Goal: Communication & Community: Answer question/provide support

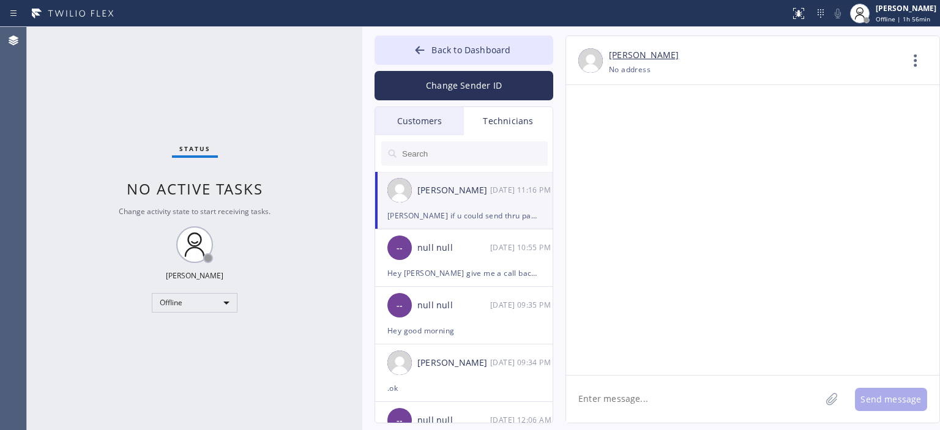
scroll to position [75042, 0]
click at [660, 404] on textarea at bounding box center [693, 399] width 255 height 47
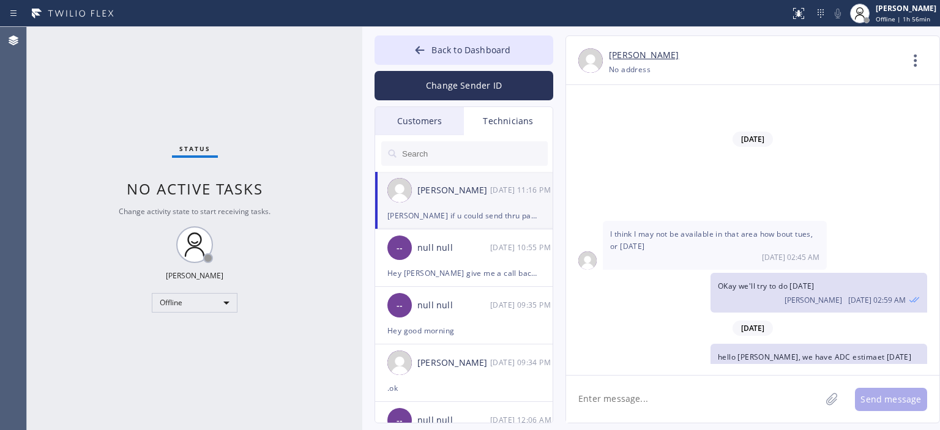
scroll to position [75463, 0]
drag, startPoint x: 651, startPoint y: 243, endPoint x: 631, endPoint y: 188, distance: 58.7
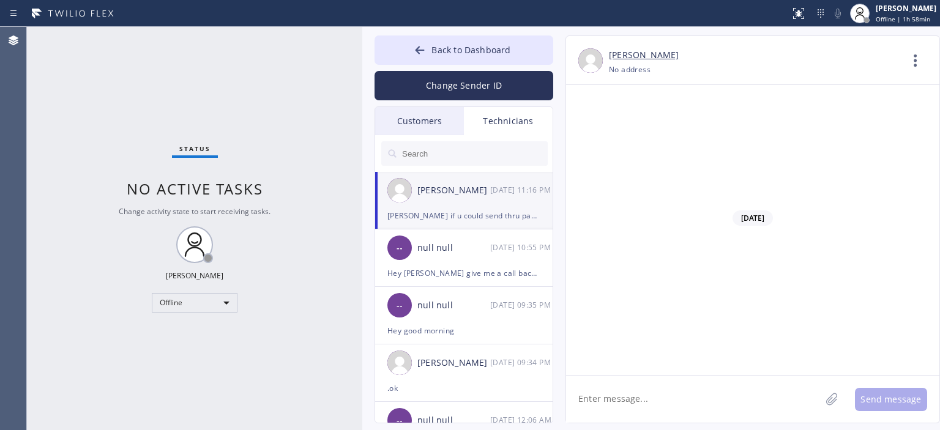
scroll to position [74547, 0]
click at [436, 122] on div "Customers" at bounding box center [419, 121] width 89 height 28
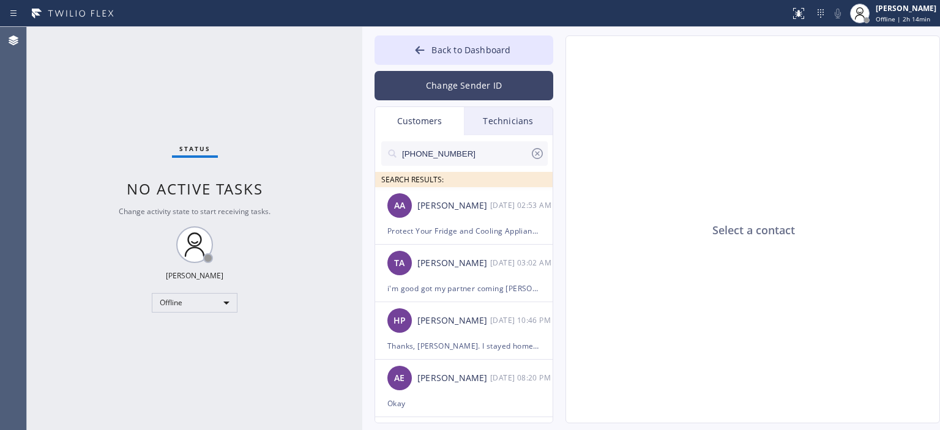
click at [449, 85] on button "Change Sender ID" at bounding box center [463, 85] width 179 height 29
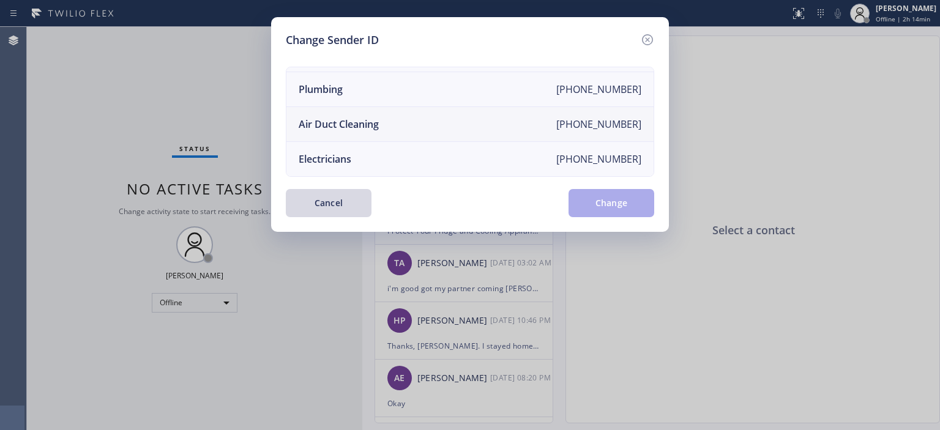
scroll to position [142, 0]
click at [408, 117] on li "Air Duct Cleaning [PHONE_NUMBER]" at bounding box center [469, 124] width 367 height 35
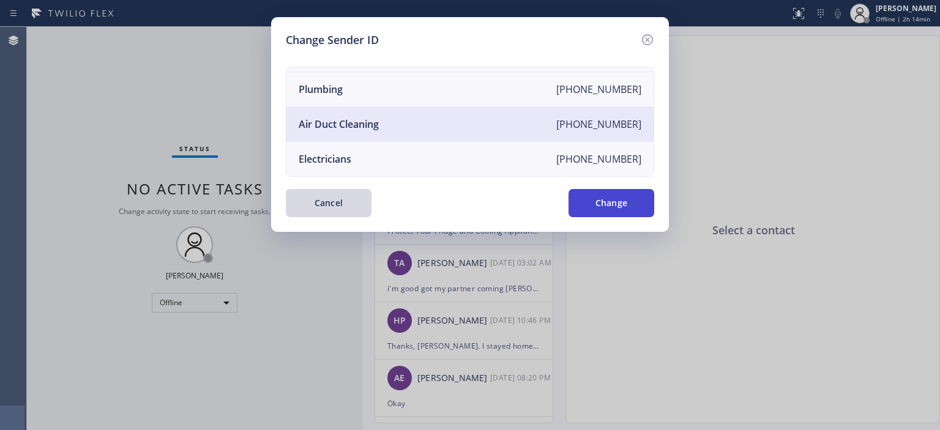
click at [600, 207] on button "Change" at bounding box center [611, 203] width 86 height 28
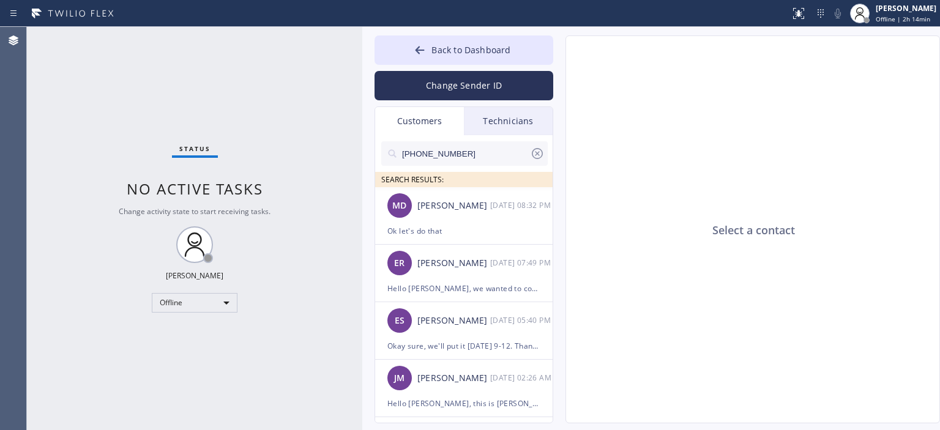
click at [477, 151] on input "[PHONE_NUMBER]" at bounding box center [465, 153] width 129 height 24
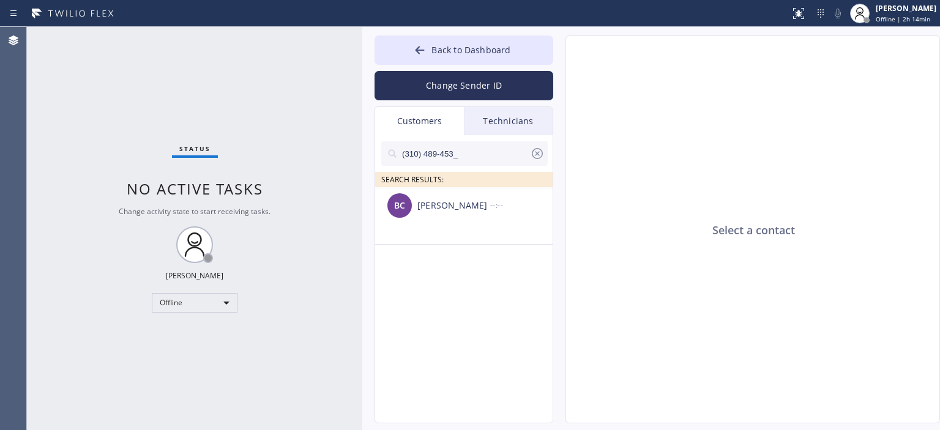
click at [541, 154] on icon at bounding box center [537, 153] width 15 height 15
click at [458, 155] on input "text" at bounding box center [474, 153] width 147 height 24
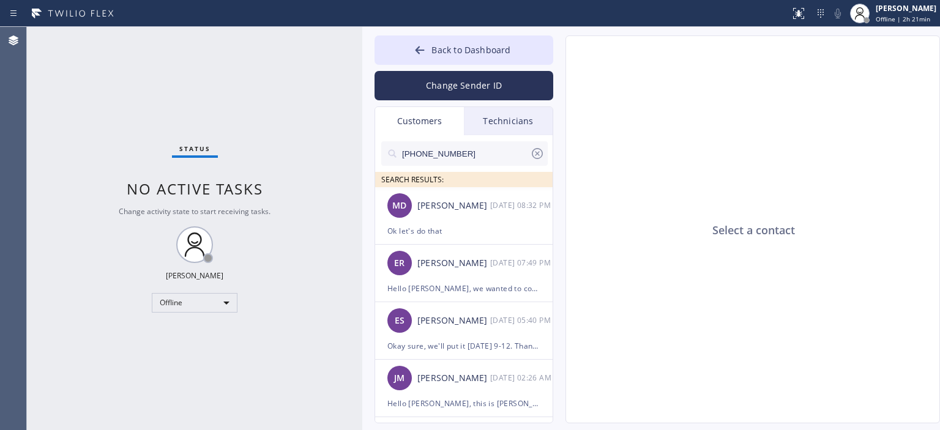
click at [482, 154] on input "[PHONE_NUMBER]" at bounding box center [465, 153] width 129 height 24
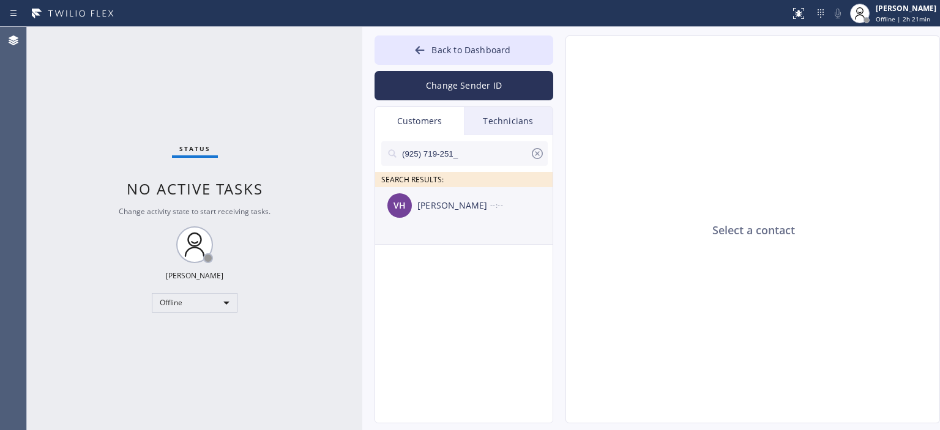
click at [470, 219] on div "VH [PERSON_NAME] --:--" at bounding box center [464, 205] width 179 height 37
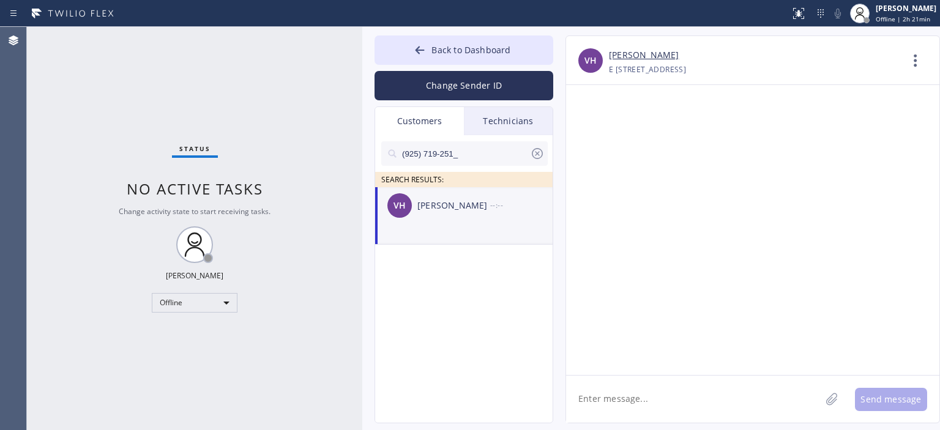
click at [677, 391] on textarea at bounding box center [693, 399] width 255 height 47
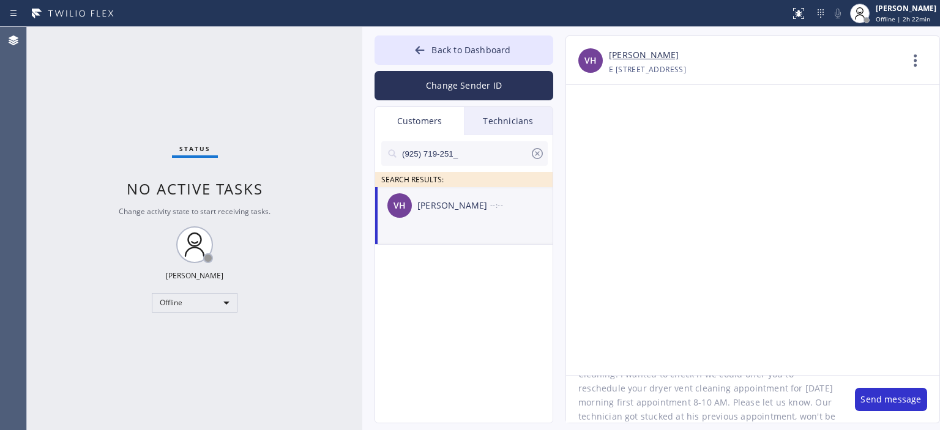
scroll to position [52, 0]
click at [718, 391] on textarea "Hello [PERSON_NAME]! This is [PERSON_NAME] 5 Star Air Duct Cleaning. I wanted t…" at bounding box center [704, 399] width 277 height 47
type textarea "Hello [PERSON_NAME]! This is [PERSON_NAME] 5 Star Air Duct Cleaning. I wanted t…"
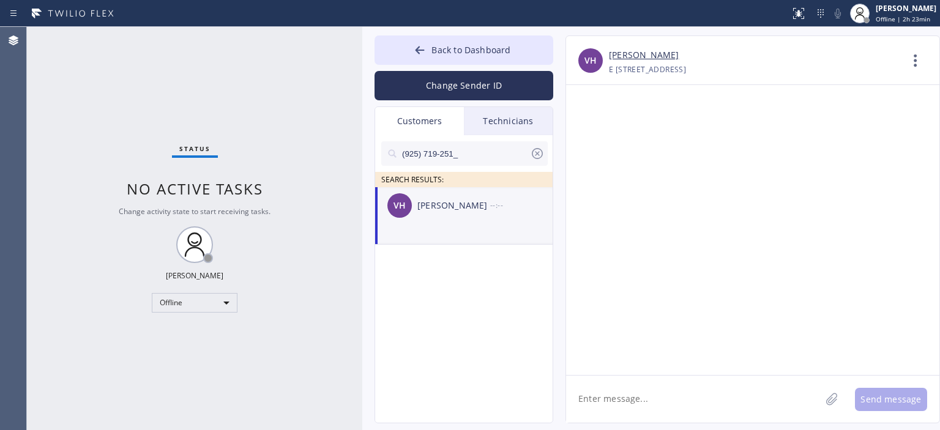
scroll to position [0, 0]
paste textarea "Hello [PERSON_NAME]! This is [PERSON_NAME] 5 Star Air Duct Cleaning. I wanted t…"
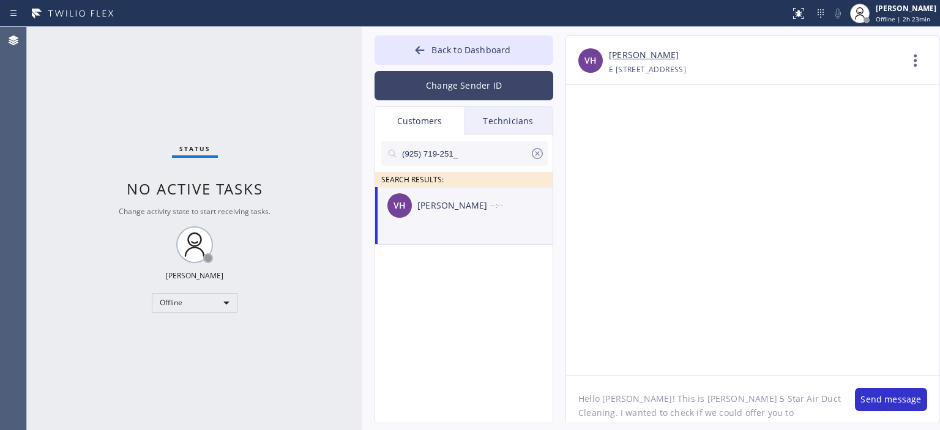
type textarea "Hello [PERSON_NAME]! This is [PERSON_NAME] 5 Star Air Duct Cleaning. I wanted t…"
click at [430, 90] on button "Change Sender ID" at bounding box center [463, 85] width 179 height 29
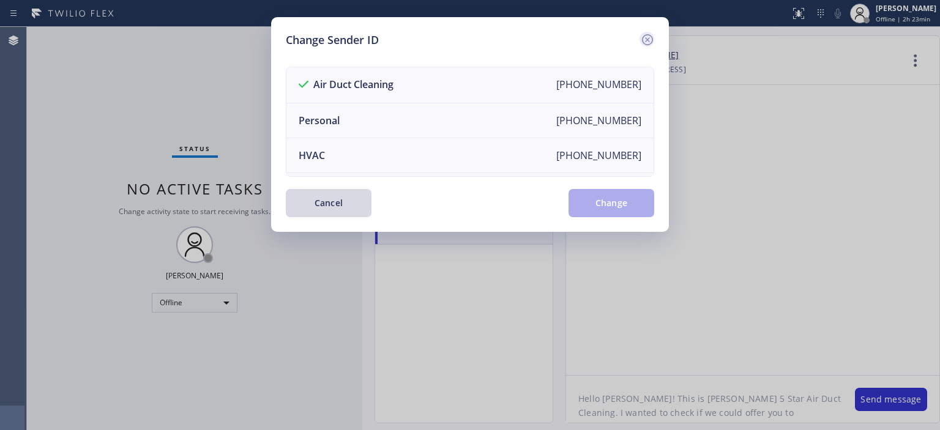
click at [644, 40] on icon at bounding box center [647, 39] width 15 height 15
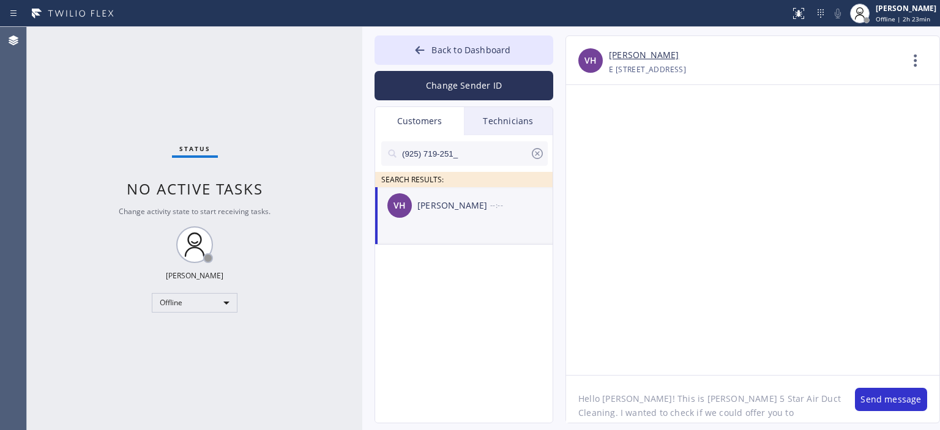
scroll to position [53, 0]
click at [870, 397] on button "Send message" at bounding box center [891, 399] width 72 height 23
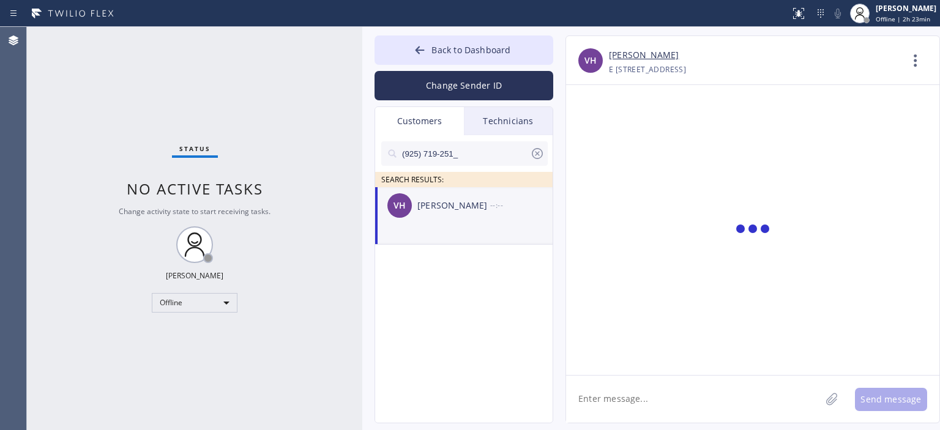
scroll to position [0, 0]
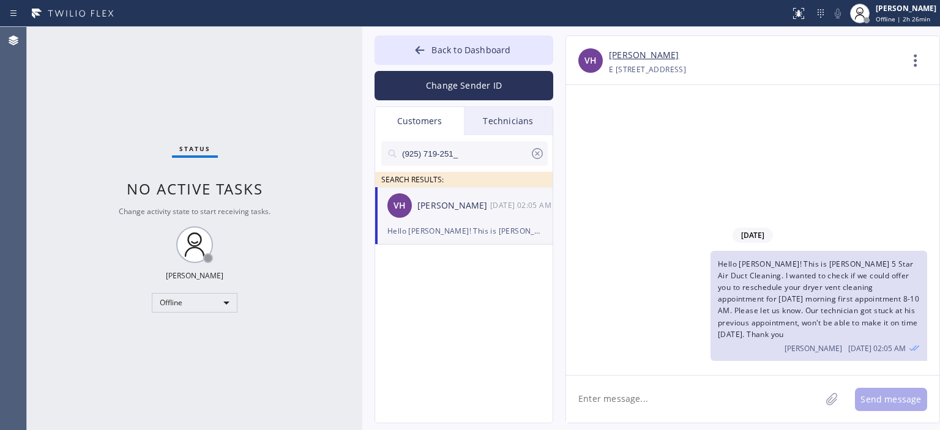
click at [30, 136] on div "Status No active tasks Change activity state to start receiving tasks. [PERSON_…" at bounding box center [194, 228] width 335 height 403
click at [538, 153] on icon at bounding box center [537, 153] width 15 height 15
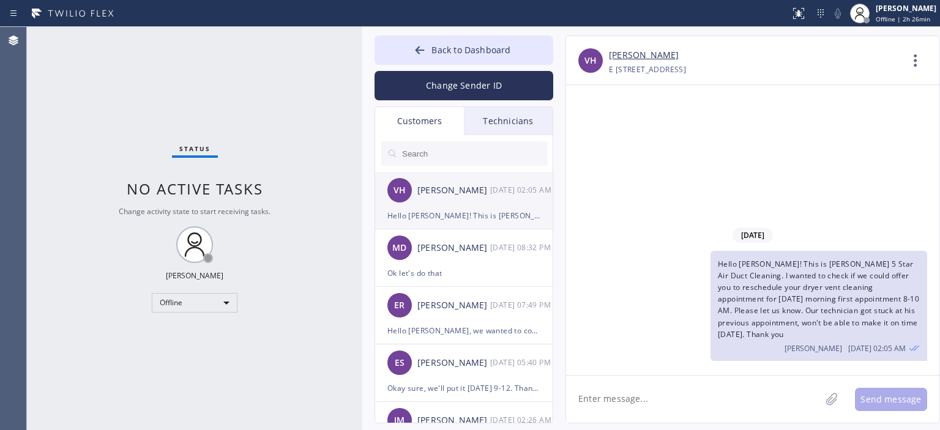
click at [488, 203] on div "VH [PERSON_NAME] [DATE] 02:05 AM" at bounding box center [464, 190] width 179 height 37
click at [477, 256] on div "MD [PERSON_NAME] [DATE] 08:32 PM" at bounding box center [464, 247] width 179 height 37
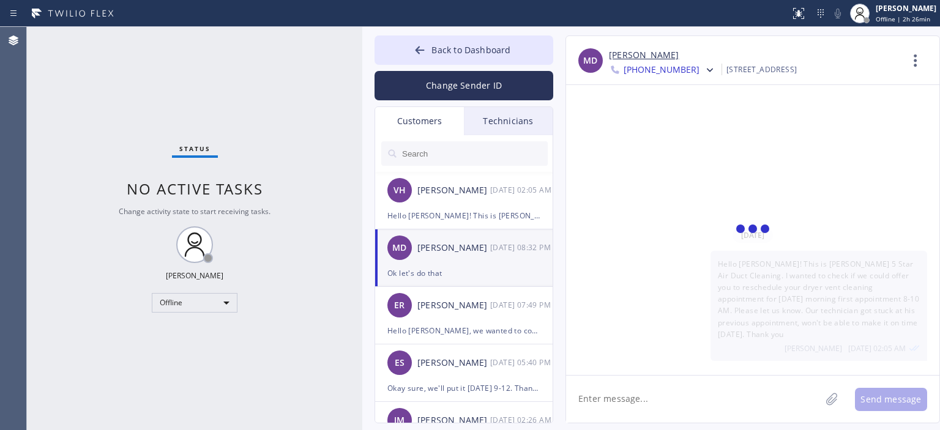
scroll to position [84, 0]
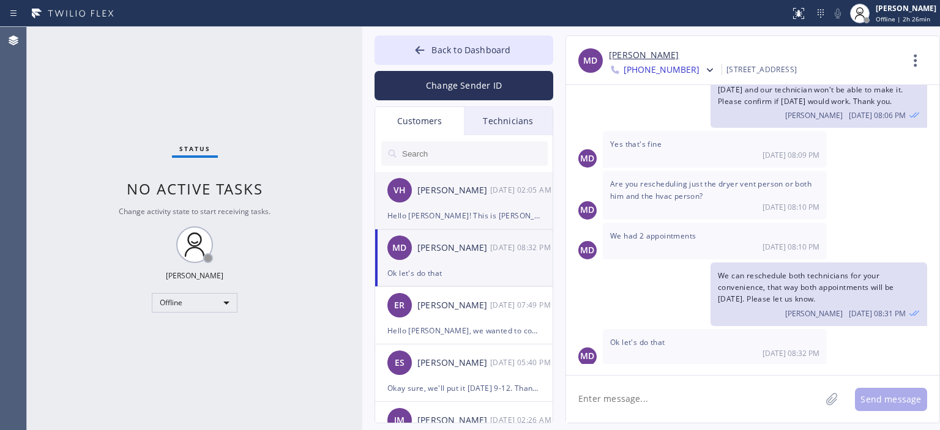
click at [488, 205] on div "VH [PERSON_NAME] [DATE] 02:05 AM" at bounding box center [464, 190] width 179 height 37
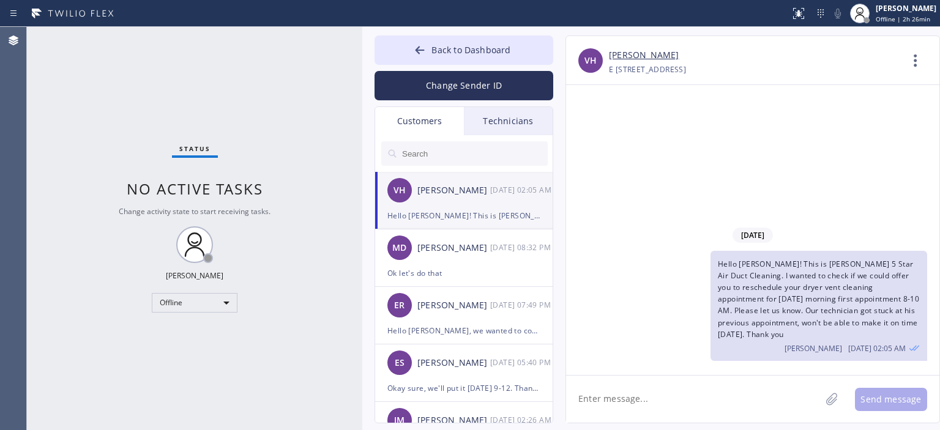
scroll to position [0, 0]
click at [475, 86] on button "Change Sender ID" at bounding box center [463, 85] width 179 height 29
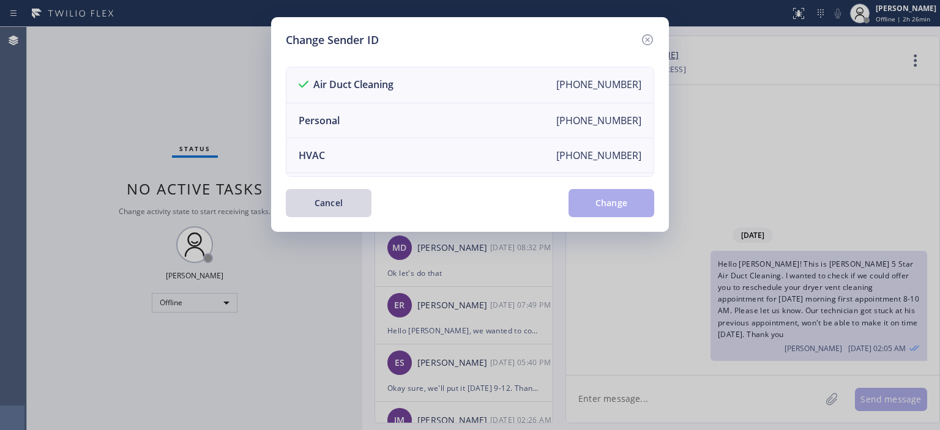
click at [234, 77] on div "Change Sender ID Air Duct Cleaning [PHONE_NUMBER] Personal [PHONE_NUMBER] HVAC …" at bounding box center [470, 215] width 940 height 430
click at [649, 40] on icon at bounding box center [647, 39] width 15 height 15
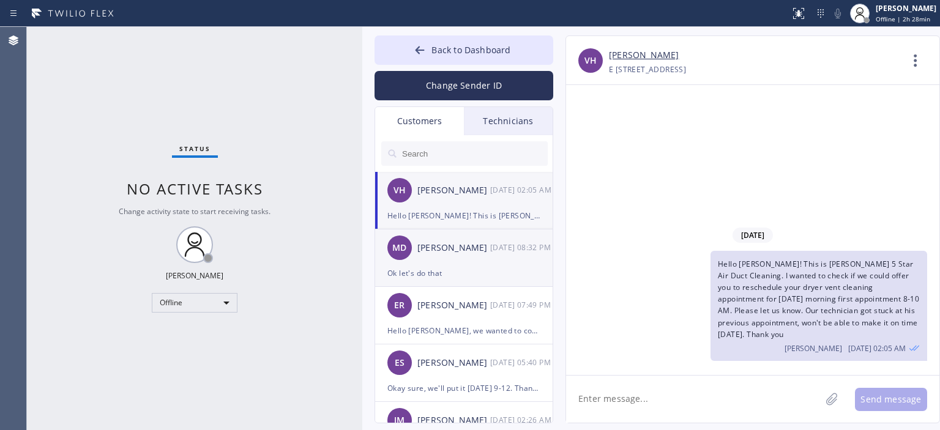
click at [482, 250] on div "[PERSON_NAME]" at bounding box center [453, 248] width 73 height 14
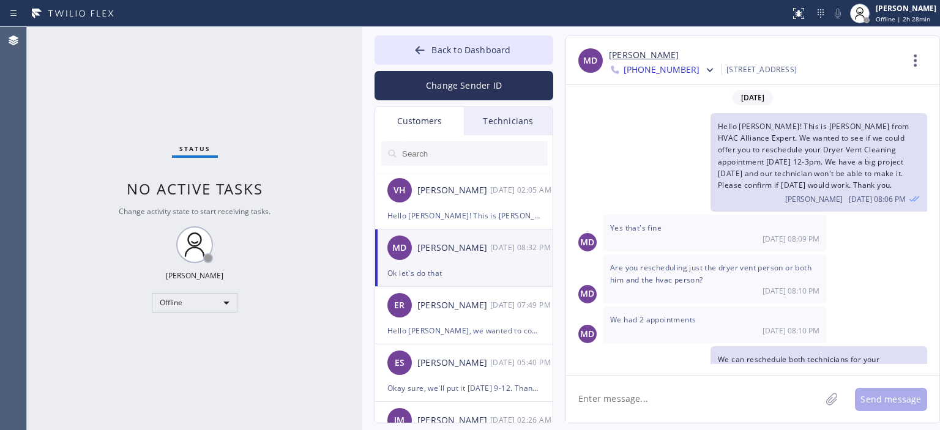
scroll to position [84, 0]
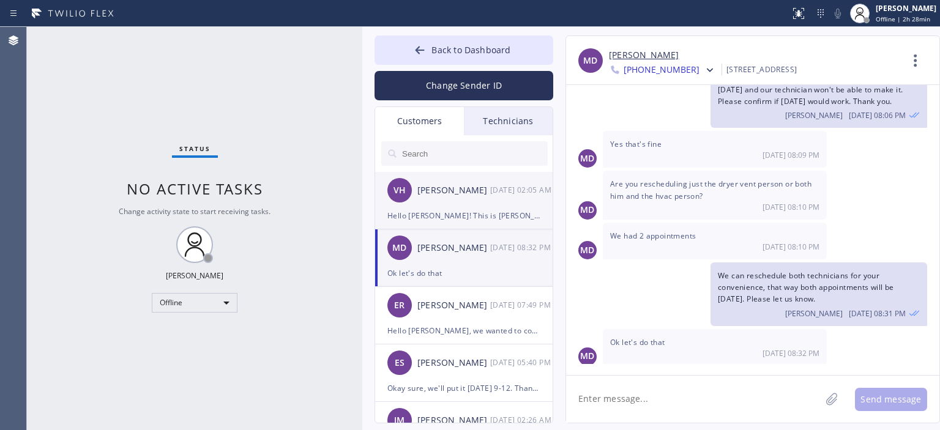
click at [502, 213] on div "Hello [PERSON_NAME]! This is [PERSON_NAME] 5 Star Air Duct Cleaning. I wanted t…" at bounding box center [463, 216] width 153 height 14
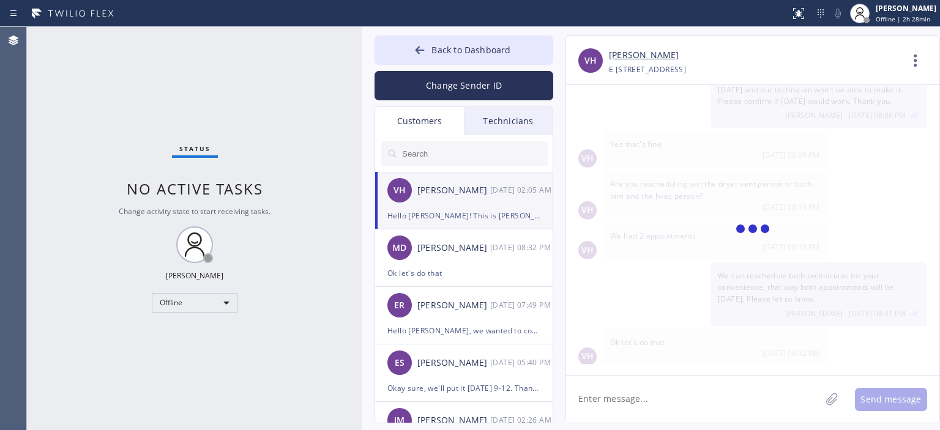
scroll to position [0, 0]
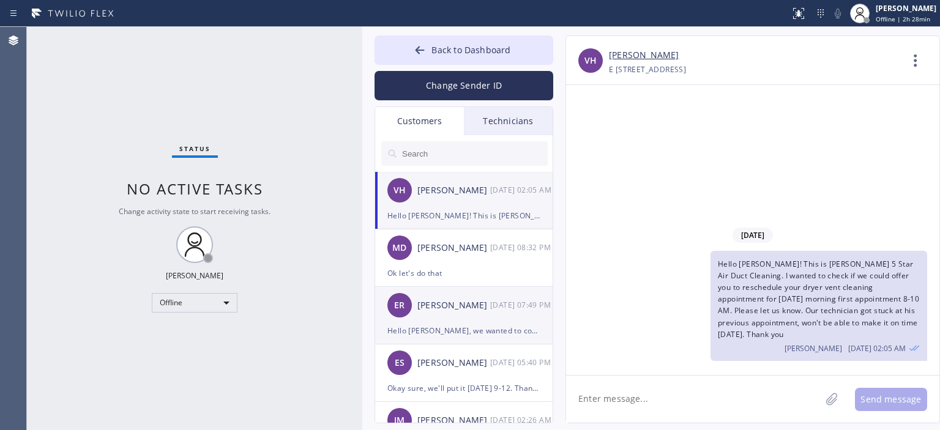
click at [474, 313] on div "ER [PERSON_NAME] [DATE] 07:49 PM" at bounding box center [464, 305] width 179 height 37
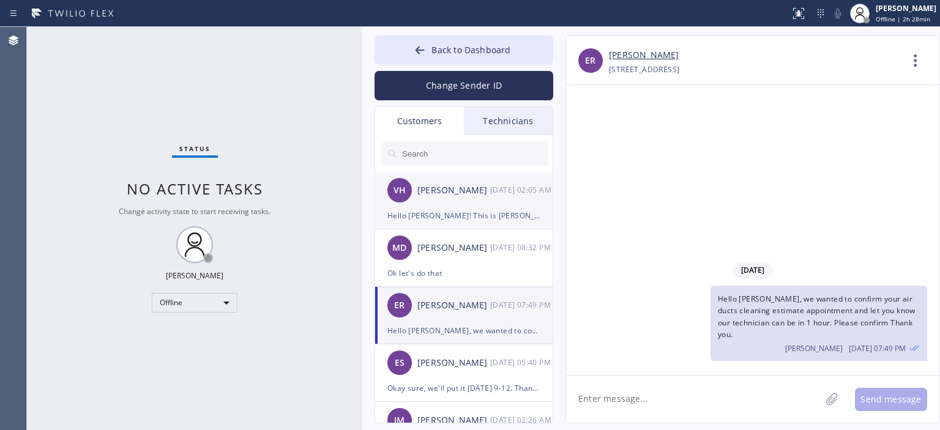
click at [486, 209] on div "Hello [PERSON_NAME]! This is [PERSON_NAME] 5 Star Air Duct Cleaning. I wanted t…" at bounding box center [463, 216] width 153 height 14
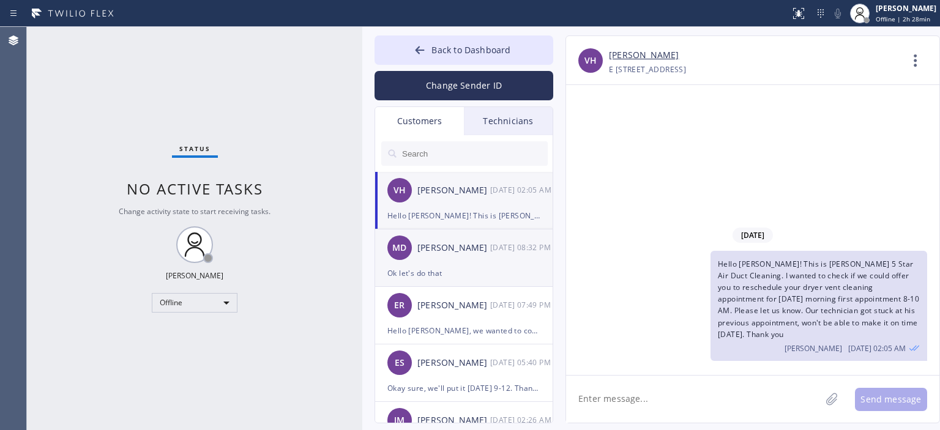
click at [469, 256] on div "MD [PERSON_NAME] [DATE] 08:32 PM" at bounding box center [464, 247] width 179 height 37
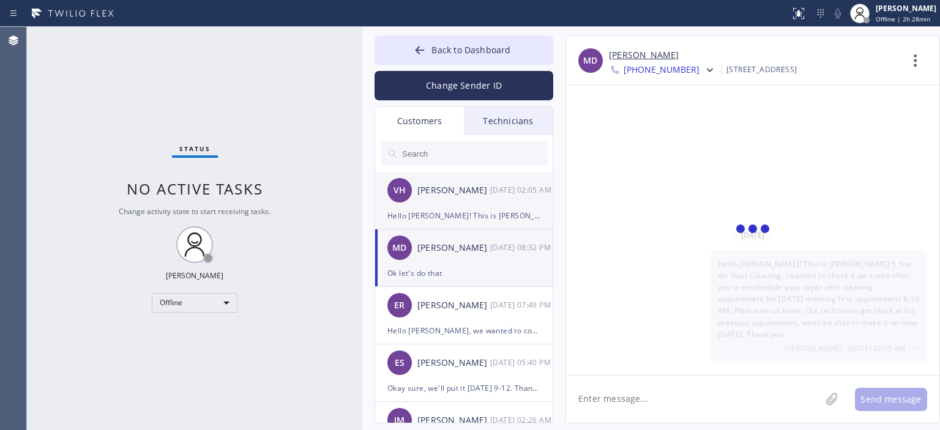
scroll to position [84, 0]
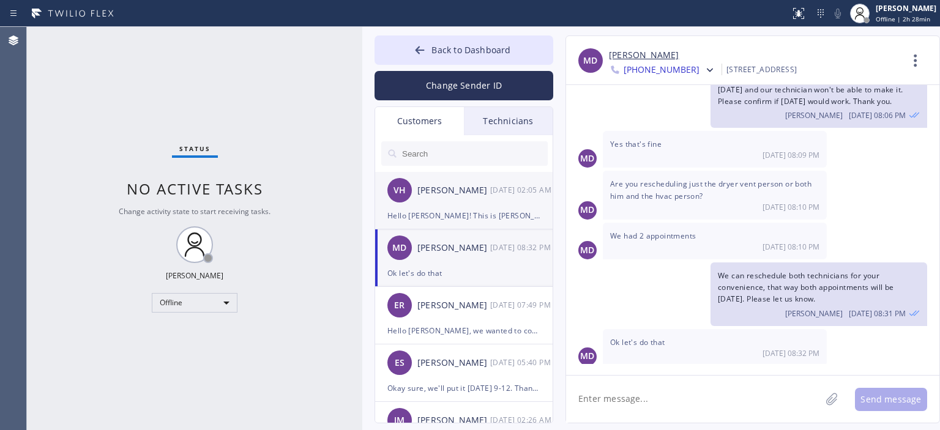
click at [474, 210] on div "Hello [PERSON_NAME]! This is [PERSON_NAME] 5 Star Air Duct Cleaning. I wanted t…" at bounding box center [463, 216] width 153 height 14
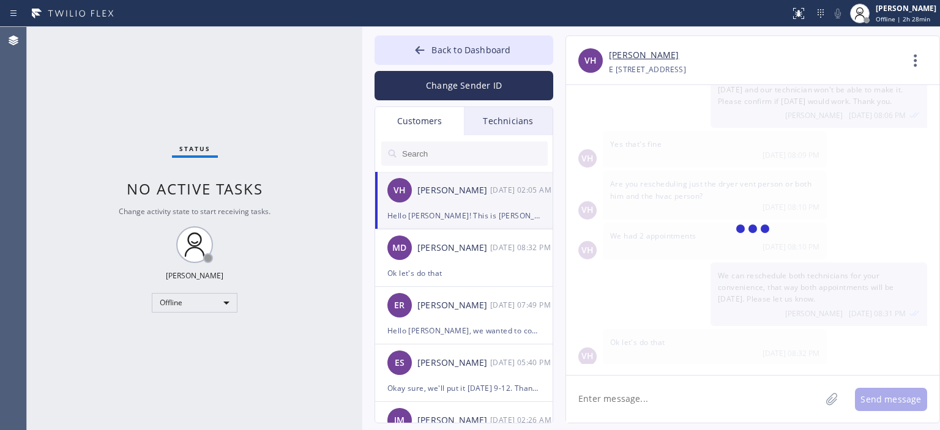
scroll to position [0, 0]
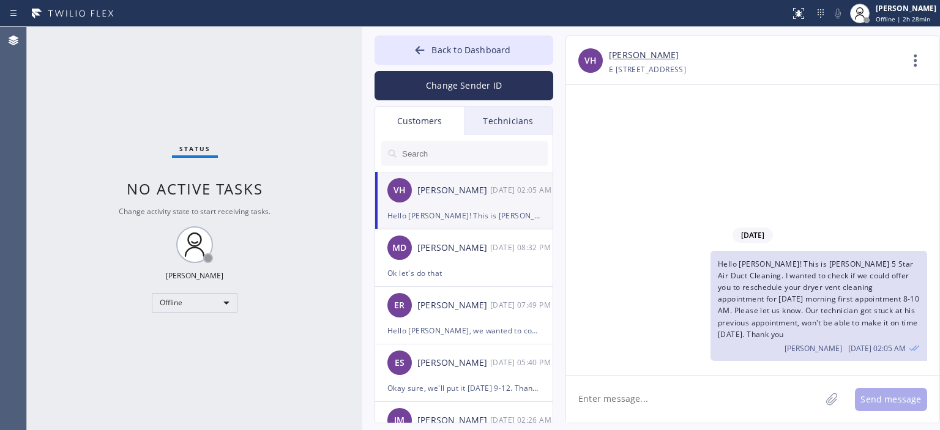
click at [79, 88] on div "Status No active tasks Change activity state to start receiving tasks. [PERSON_…" at bounding box center [194, 228] width 335 height 403
click at [468, 267] on div "Ok let's do that" at bounding box center [463, 273] width 153 height 14
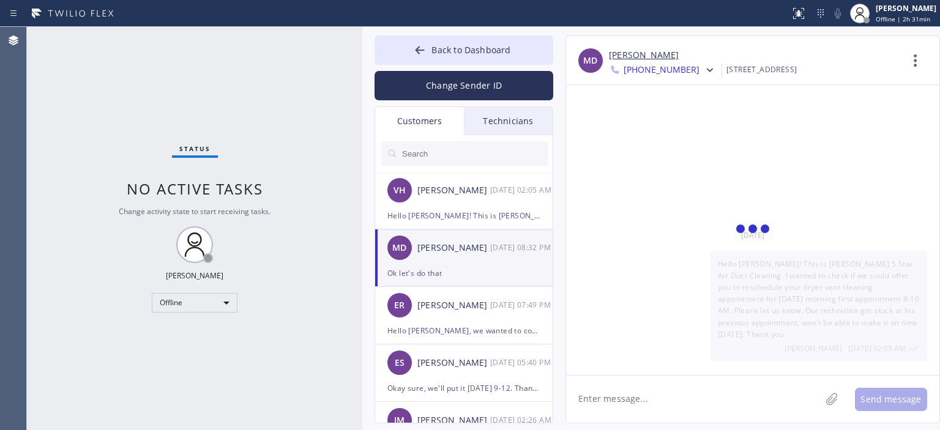
scroll to position [84, 0]
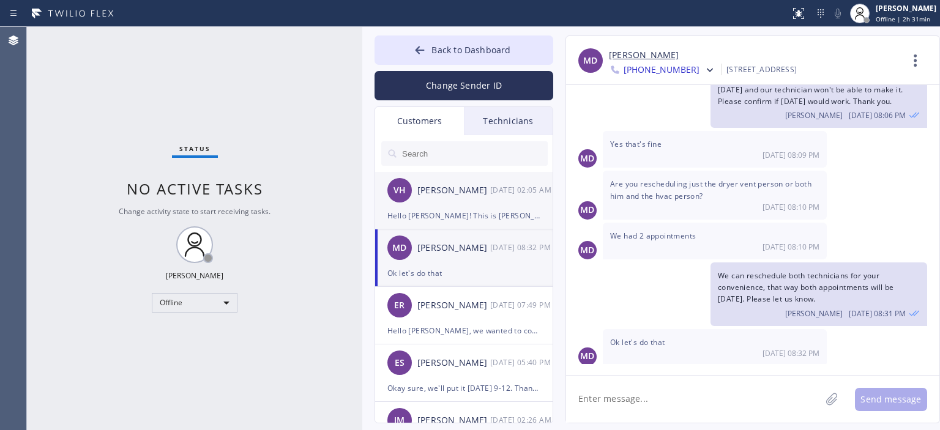
click at [490, 217] on div "Hello [PERSON_NAME]! This is [PERSON_NAME] 5 Star Air Duct Cleaning. I wanted t…" at bounding box center [463, 216] width 153 height 14
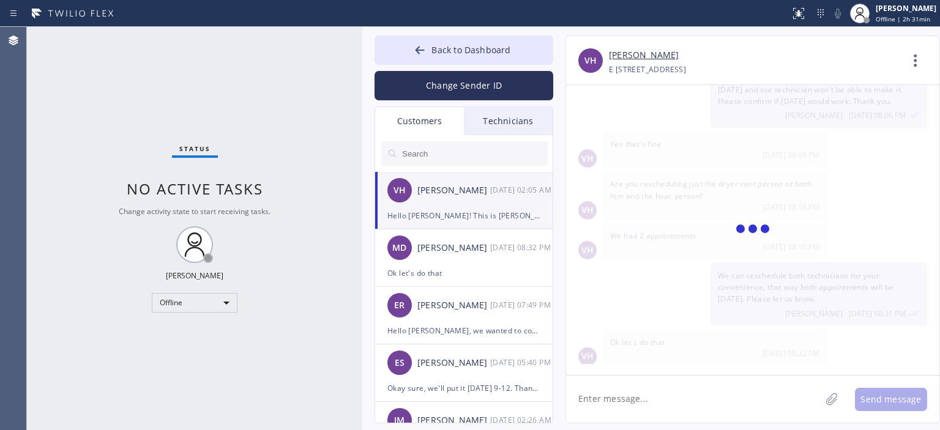
scroll to position [0, 0]
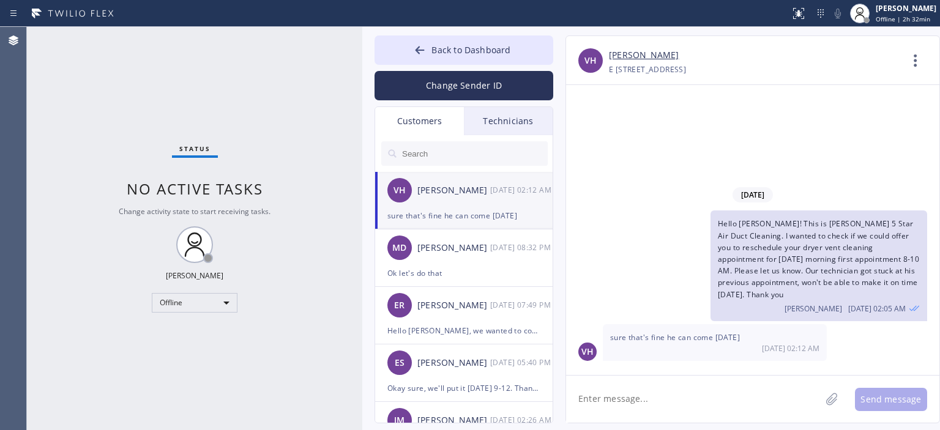
click at [636, 54] on link "[PERSON_NAME]" at bounding box center [644, 55] width 70 height 14
